Goal: Transaction & Acquisition: Purchase product/service

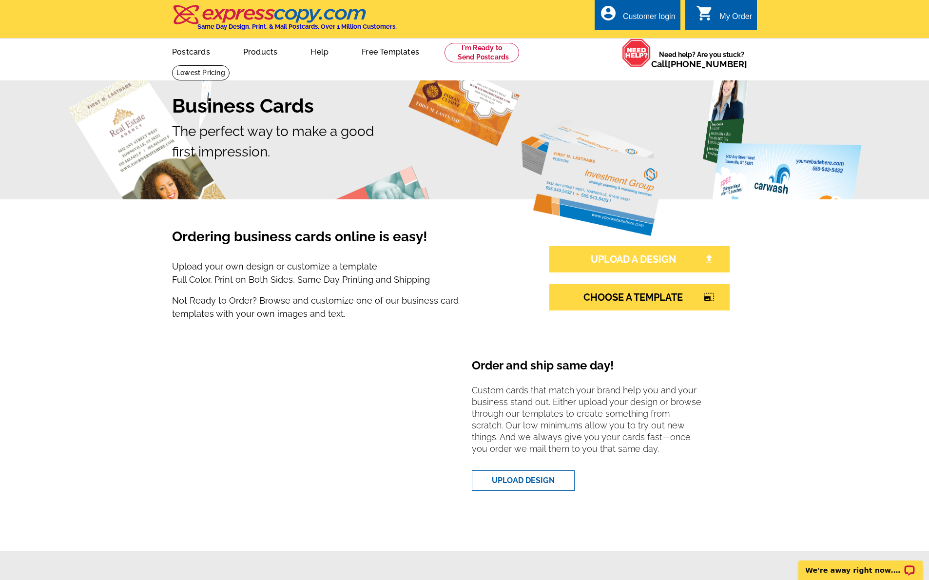
click at [626, 258] on link "UPLOAD A DESIGN" at bounding box center [639, 259] width 180 height 26
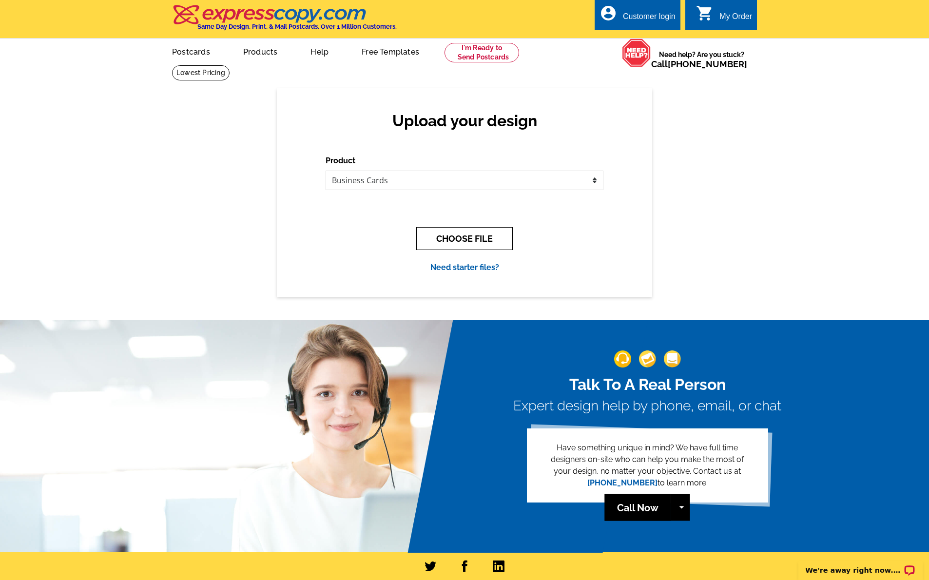
click at [474, 238] on button "CHOOSE FILE" at bounding box center [464, 238] width 97 height 23
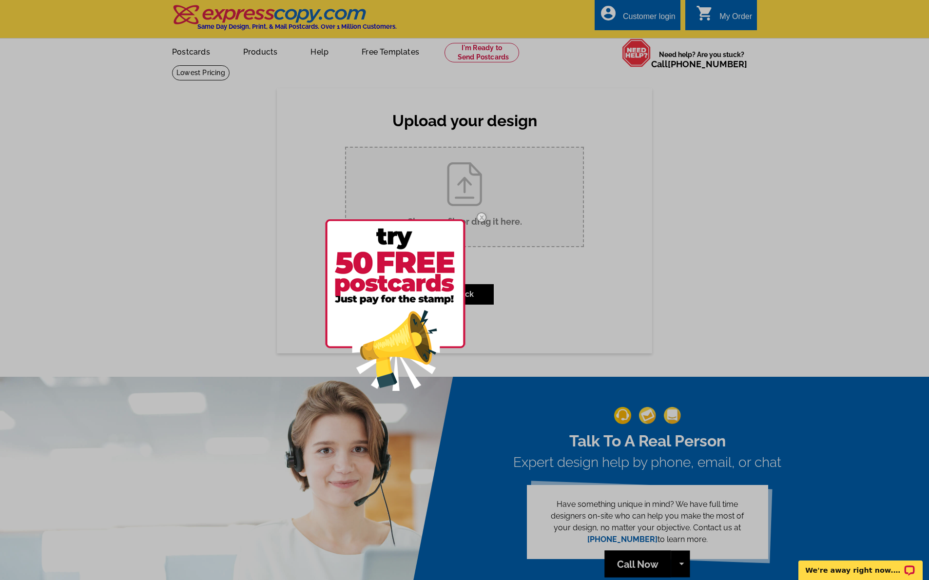
click at [465, 202] on div at bounding box center [464, 290] width 929 height 580
click at [499, 223] on div at bounding box center [464, 290] width 929 height 580
click at [304, 148] on div at bounding box center [464, 290] width 929 height 580
click at [475, 294] on div at bounding box center [410, 305] width 171 height 204
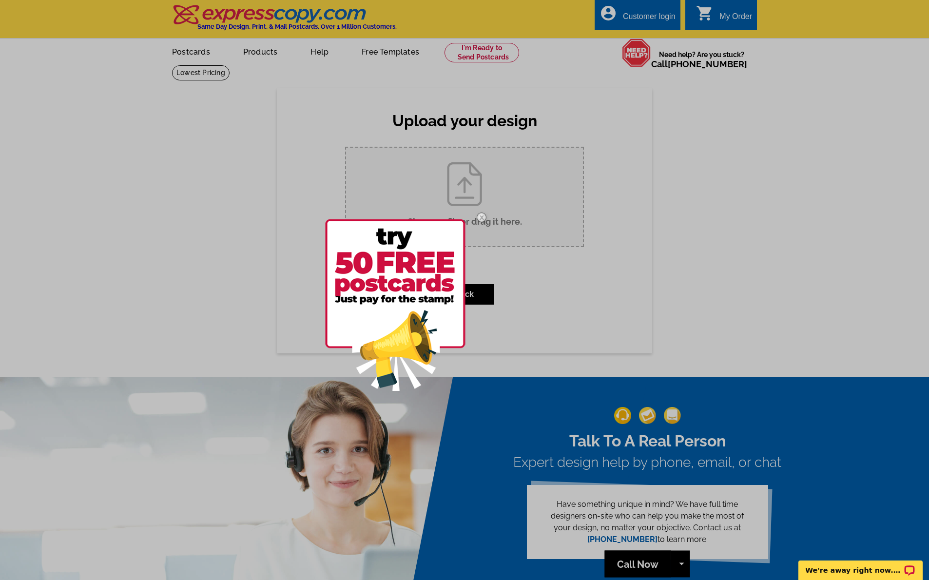
click at [475, 294] on div at bounding box center [410, 305] width 171 height 204
